Goal: Information Seeking & Learning: Learn about a topic

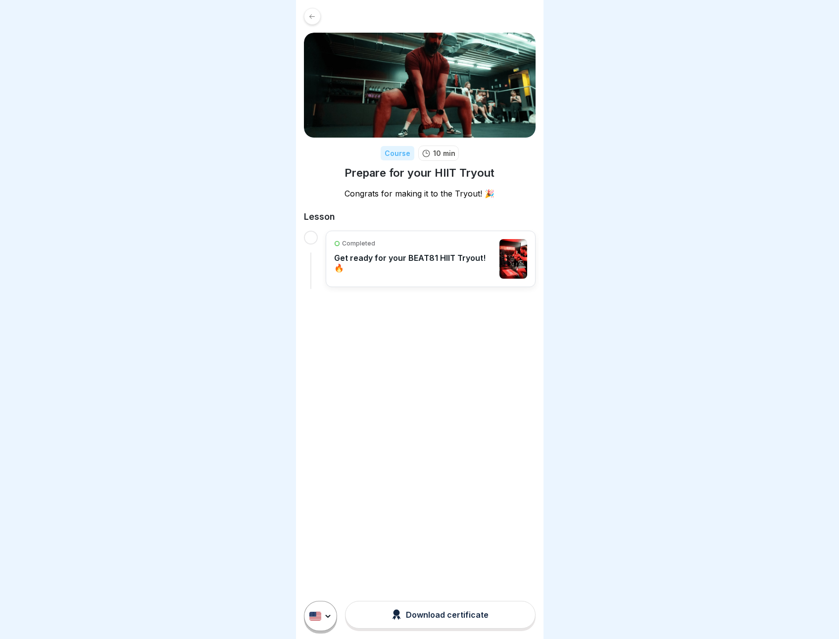
click at [448, 620] on div "Download certificate" at bounding box center [440, 614] width 96 height 11
click at [309, 235] on div at bounding box center [311, 238] width 14 height 14
click at [361, 241] on p "Completed" at bounding box center [358, 243] width 33 height 9
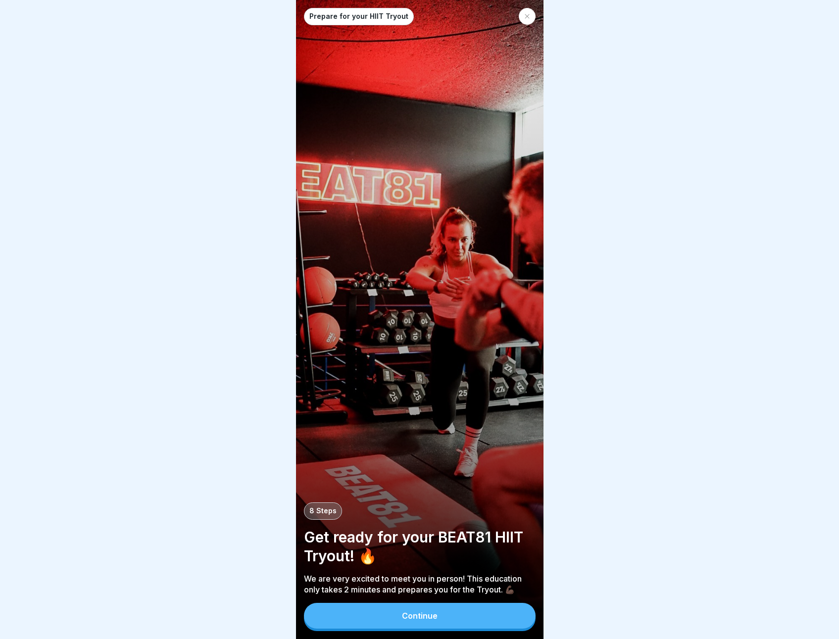
click at [430, 620] on div "Continue" at bounding box center [420, 615] width 36 height 9
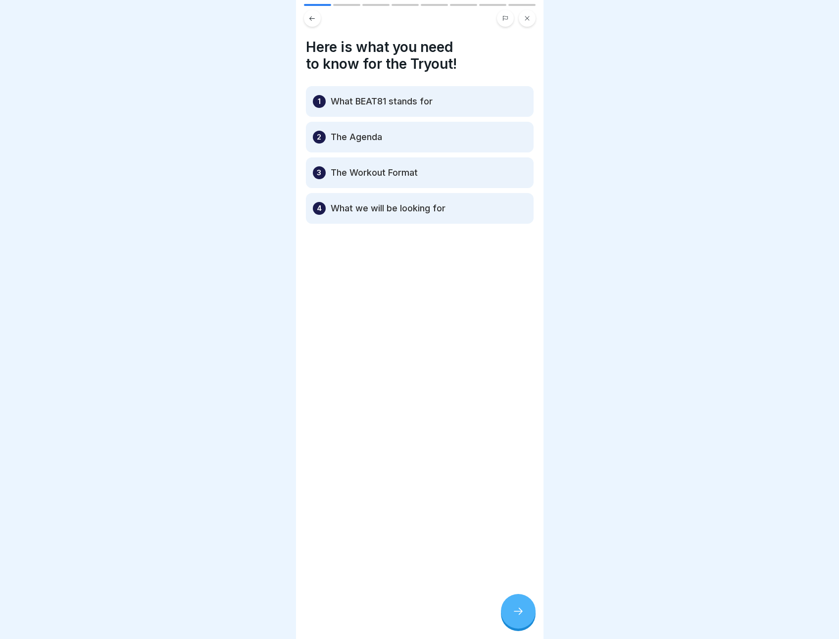
click at [519, 617] on icon at bounding box center [518, 611] width 12 height 12
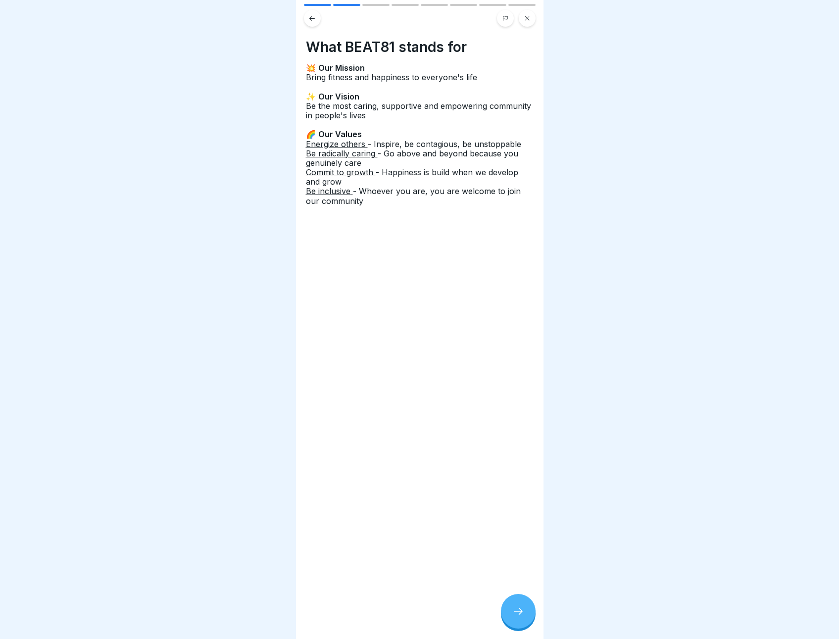
click at [519, 617] on icon at bounding box center [518, 611] width 12 height 12
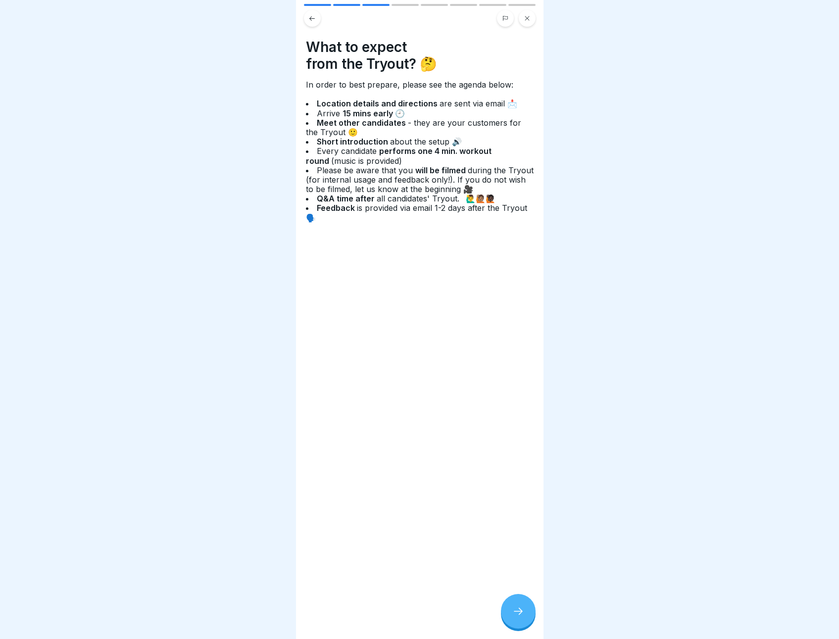
click at [519, 617] on icon at bounding box center [518, 611] width 12 height 12
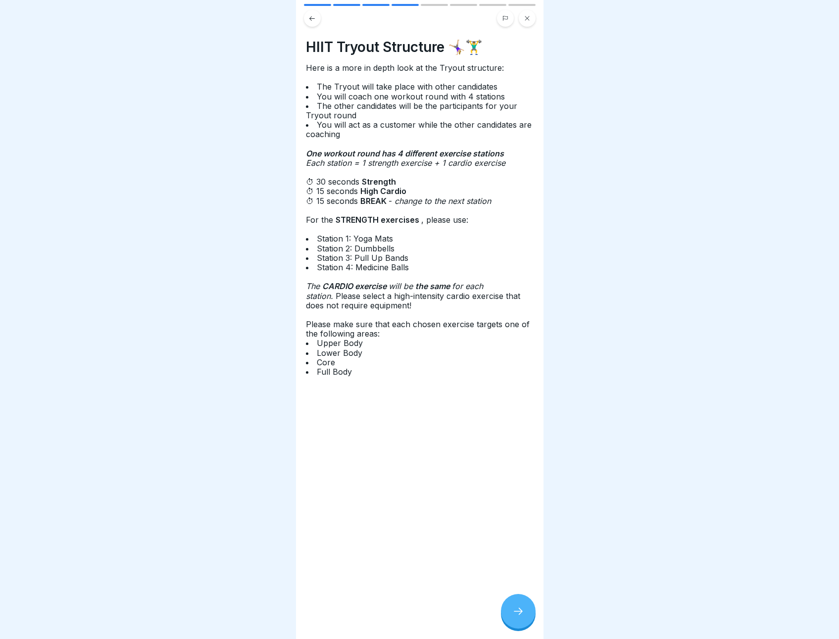
click at [511, 615] on div at bounding box center [518, 611] width 35 height 35
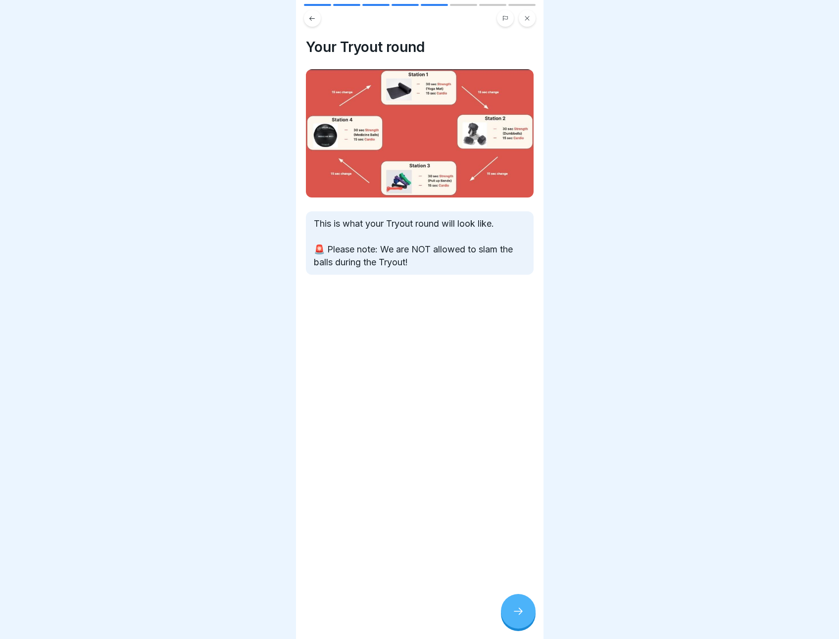
click at [391, 147] on img at bounding box center [420, 133] width 228 height 128
click at [510, 616] on div at bounding box center [518, 611] width 35 height 35
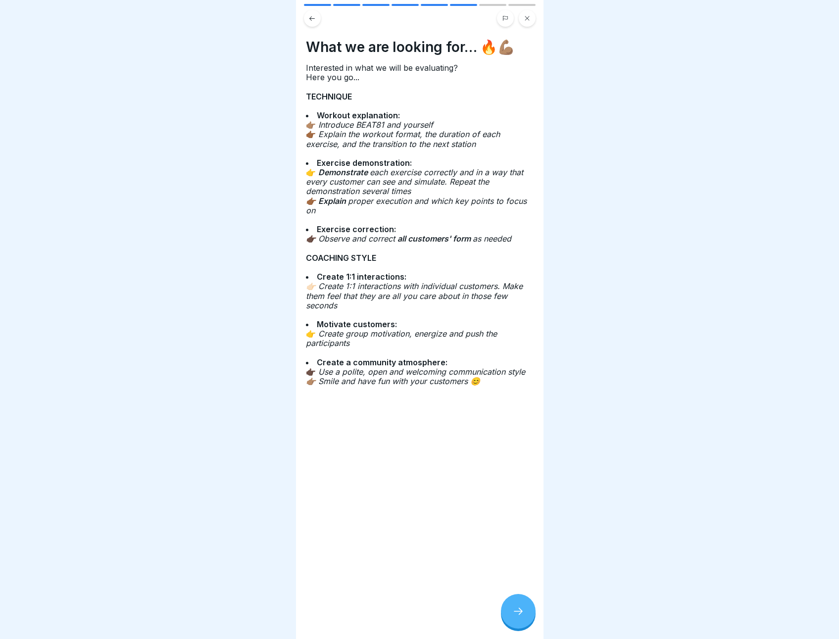
click at [520, 617] on icon at bounding box center [518, 611] width 12 height 12
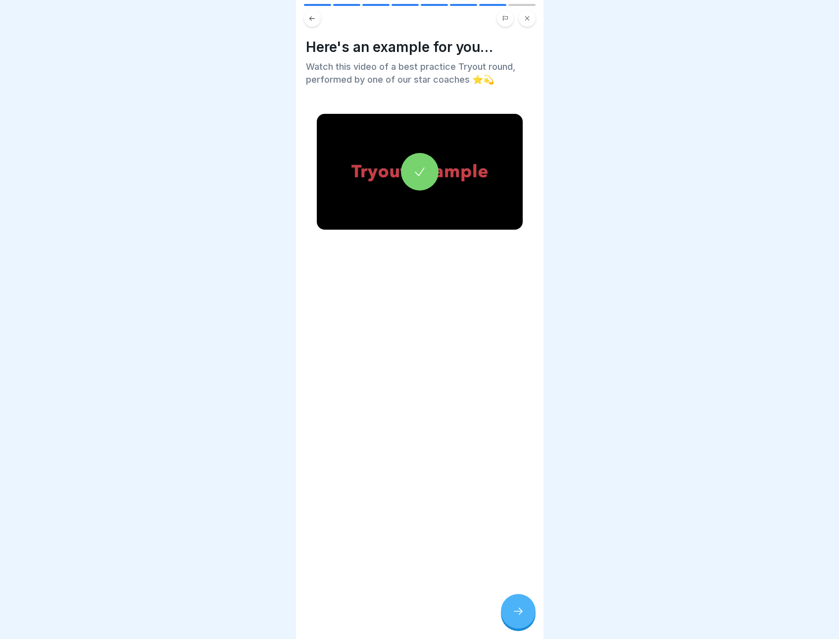
click at [516, 615] on icon at bounding box center [518, 611] width 12 height 12
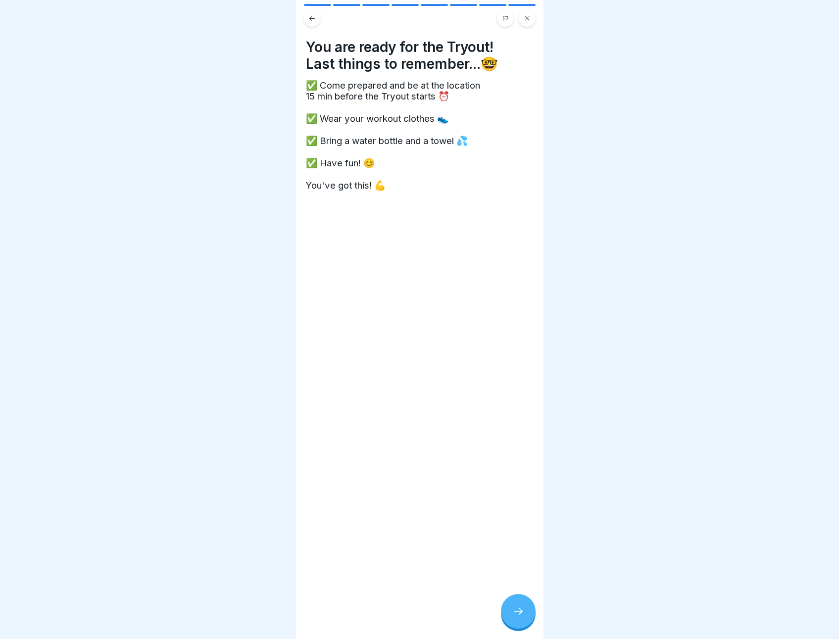
click at [318, 19] on button at bounding box center [312, 18] width 17 height 17
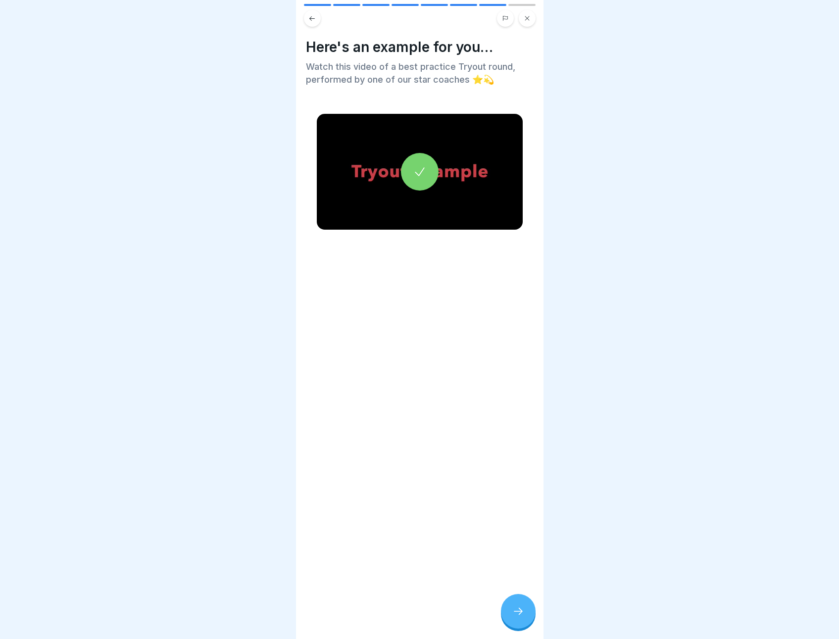
click at [418, 168] on icon at bounding box center [419, 171] width 9 height 8
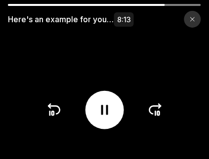
click at [170, 4] on div at bounding box center [104, 5] width 193 height 2
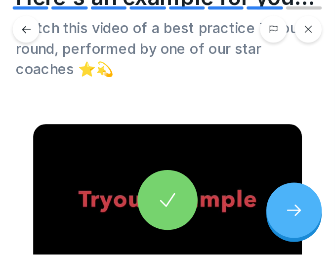
scroll to position [49, 0]
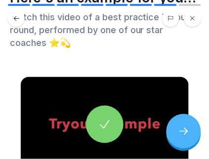
click at [186, 133] on icon at bounding box center [184, 132] width 12 height 12
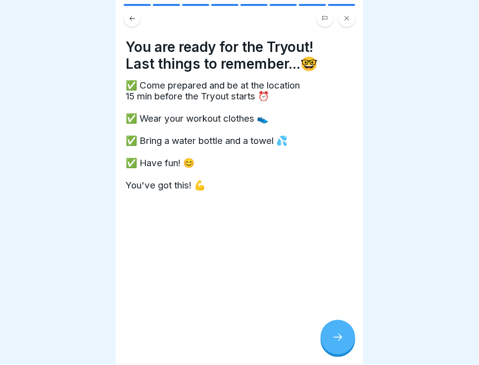
scroll to position [0, 0]
click at [137, 16] on button at bounding box center [132, 18] width 17 height 17
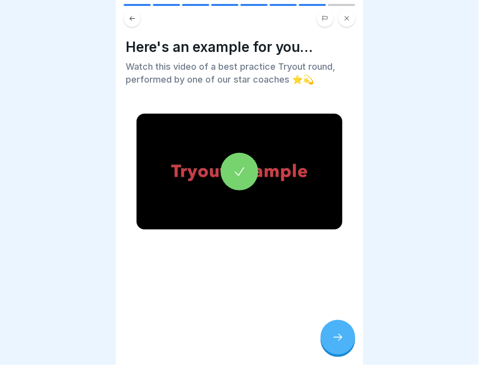
click at [137, 16] on button at bounding box center [132, 18] width 17 height 17
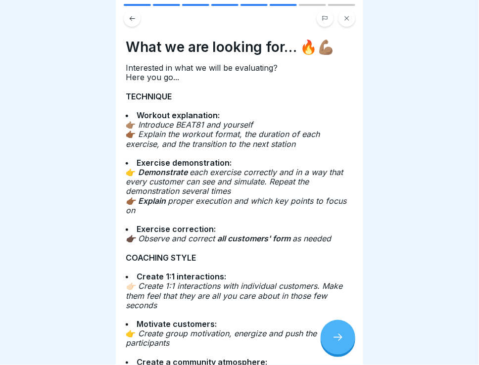
click at [137, 16] on button at bounding box center [132, 18] width 17 height 17
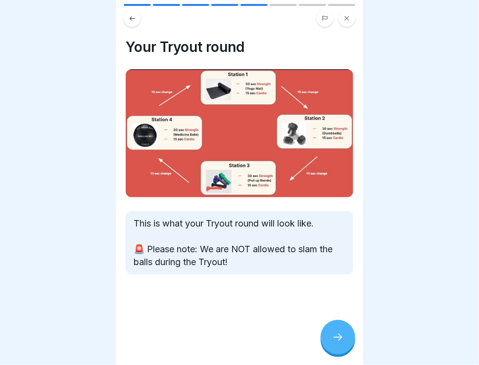
click at [137, 16] on button at bounding box center [132, 18] width 17 height 17
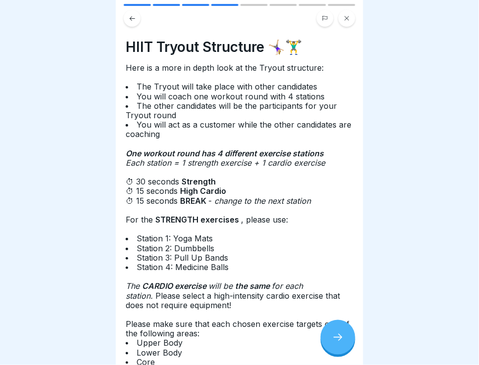
click at [137, 16] on button at bounding box center [132, 18] width 17 height 17
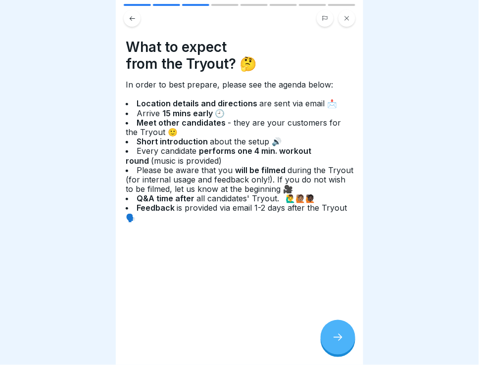
click at [137, 16] on button at bounding box center [132, 18] width 17 height 17
